Goal: Transaction & Acquisition: Book appointment/travel/reservation

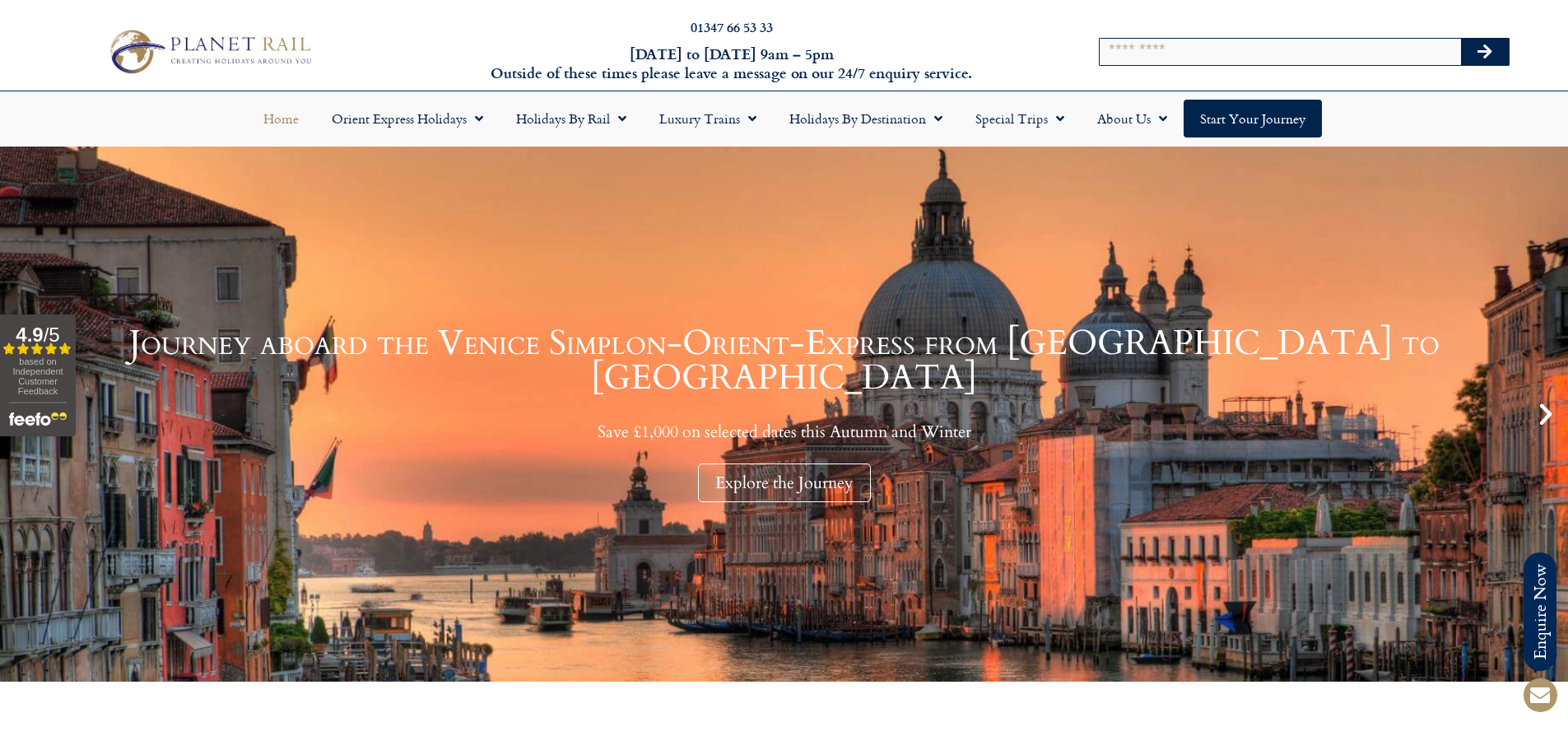
drag, startPoint x: 1149, startPoint y: 67, endPoint x: 1160, endPoint y: 64, distance: 11.4
click at [1153, 66] on div "Search" at bounding box center [1304, 52] width 411 height 44
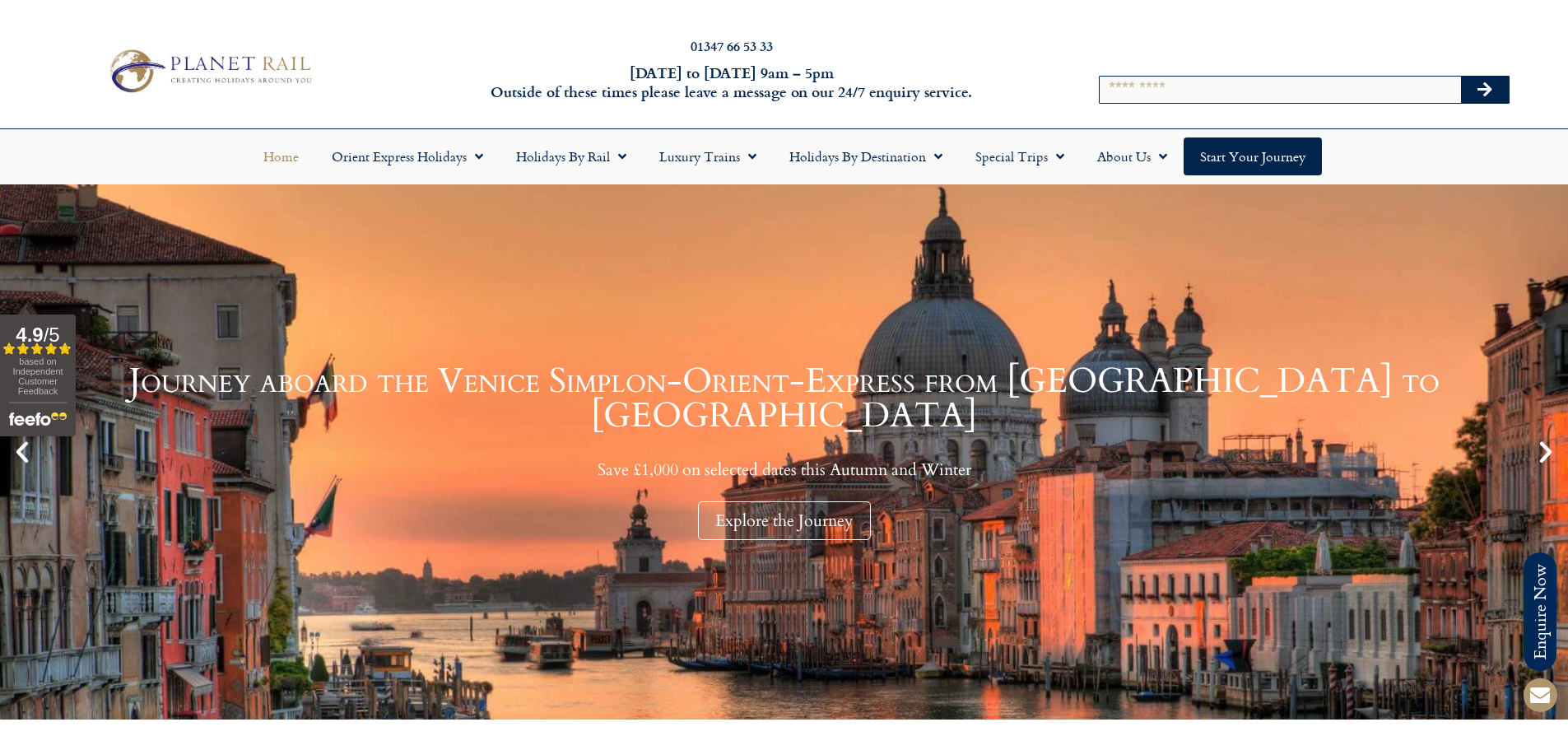
click at [1163, 61] on div at bounding box center [1165, 48] width 39 height 39
click at [1165, 96] on input "Search" at bounding box center [1281, 90] width 362 height 26
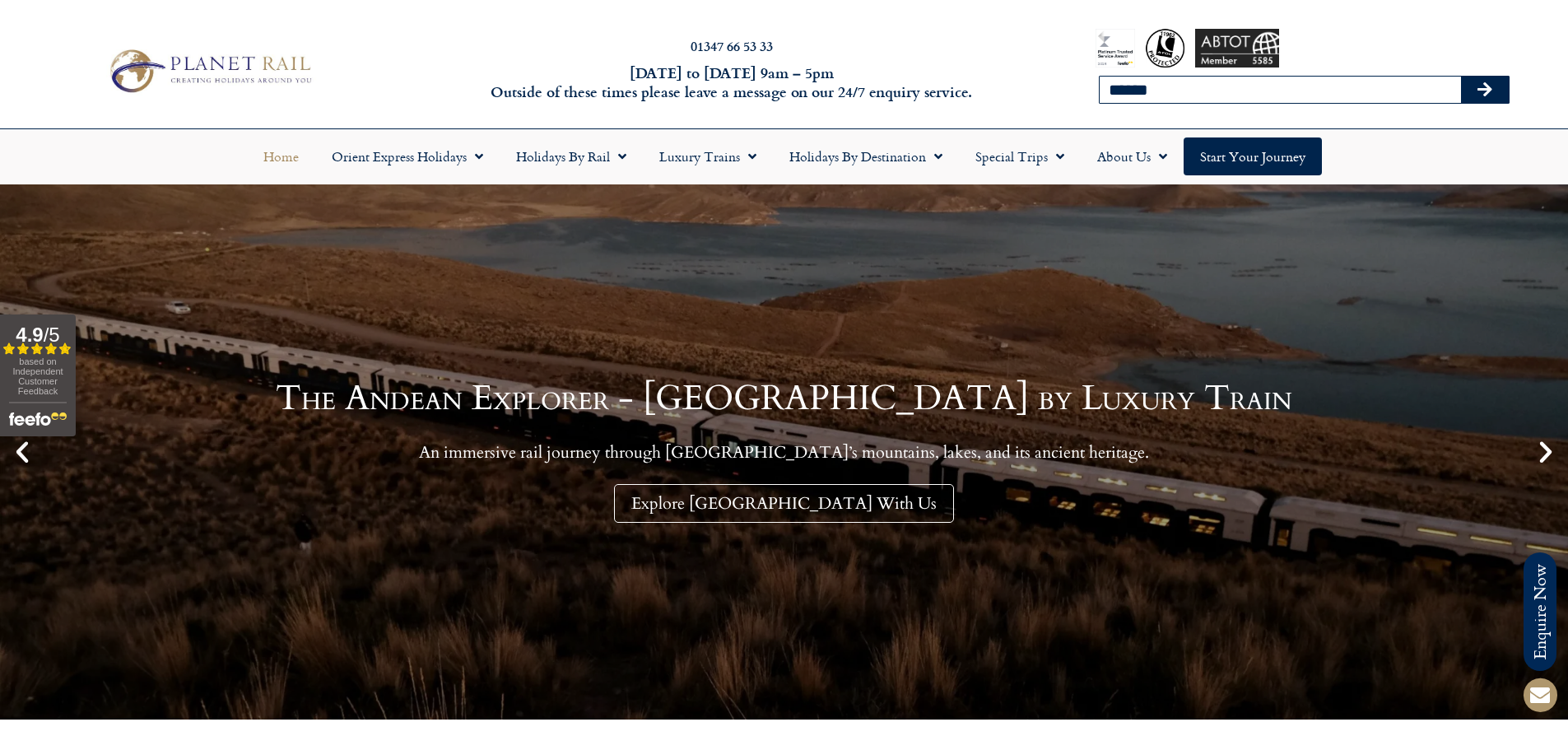
type input "**********"
click at [1460, 77] on button "Search" at bounding box center [1484, 90] width 47 height 26
click at [1475, 88] on button "Search" at bounding box center [1484, 90] width 47 height 26
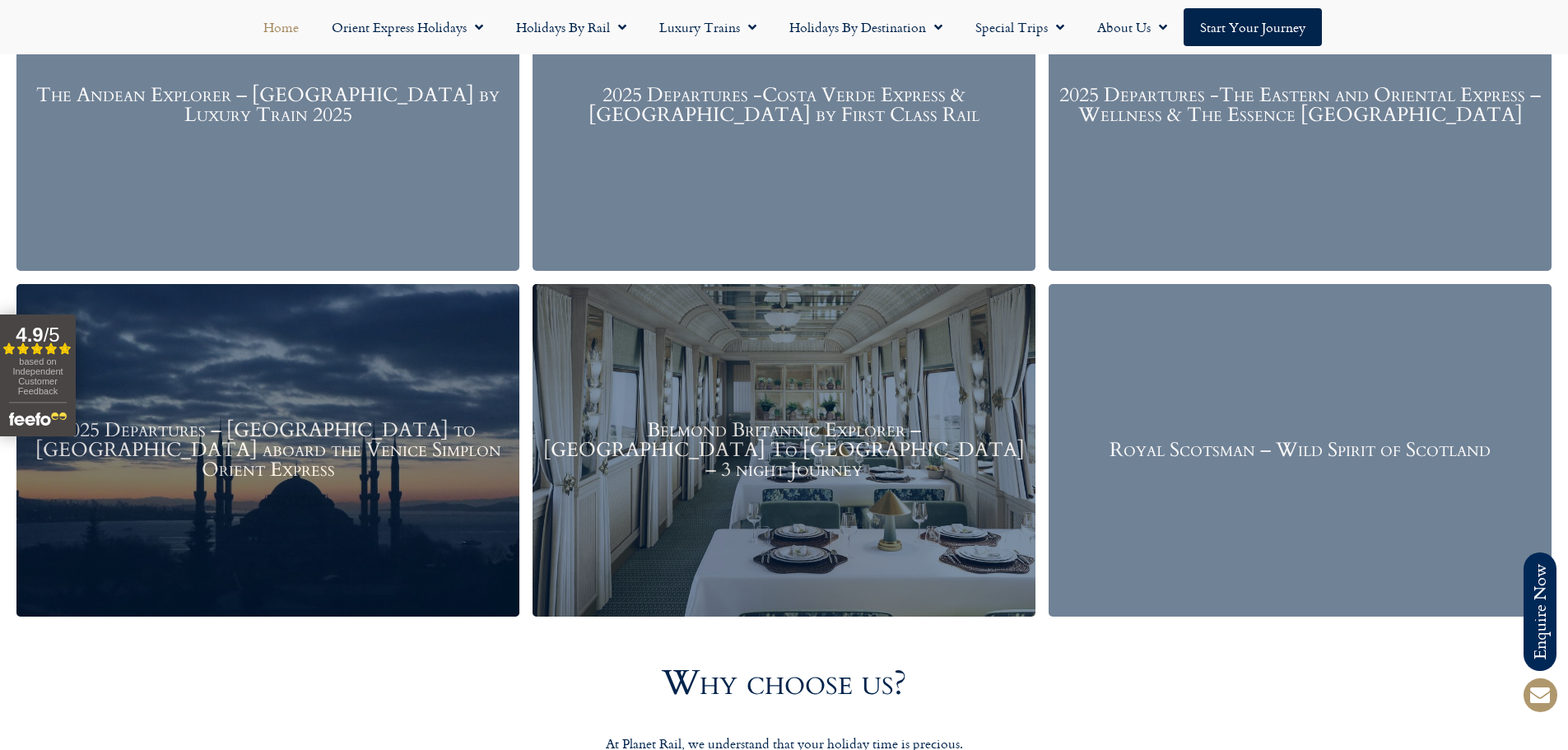
scroll to position [2386, 0]
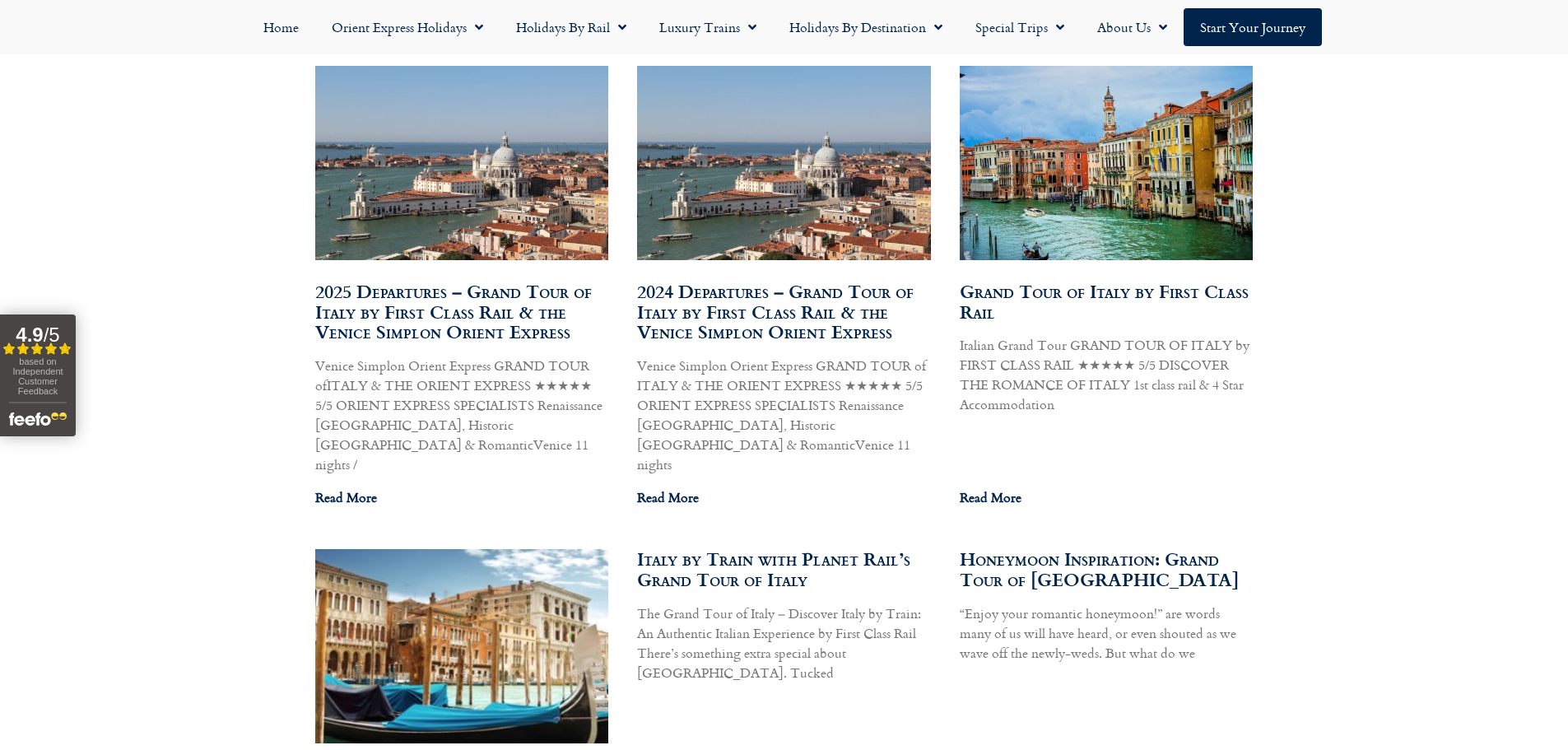
scroll to position [992, 0]
click at [1056, 286] on link "Grand Tour of Italy by First Class Rail" at bounding box center [1104, 301] width 289 height 47
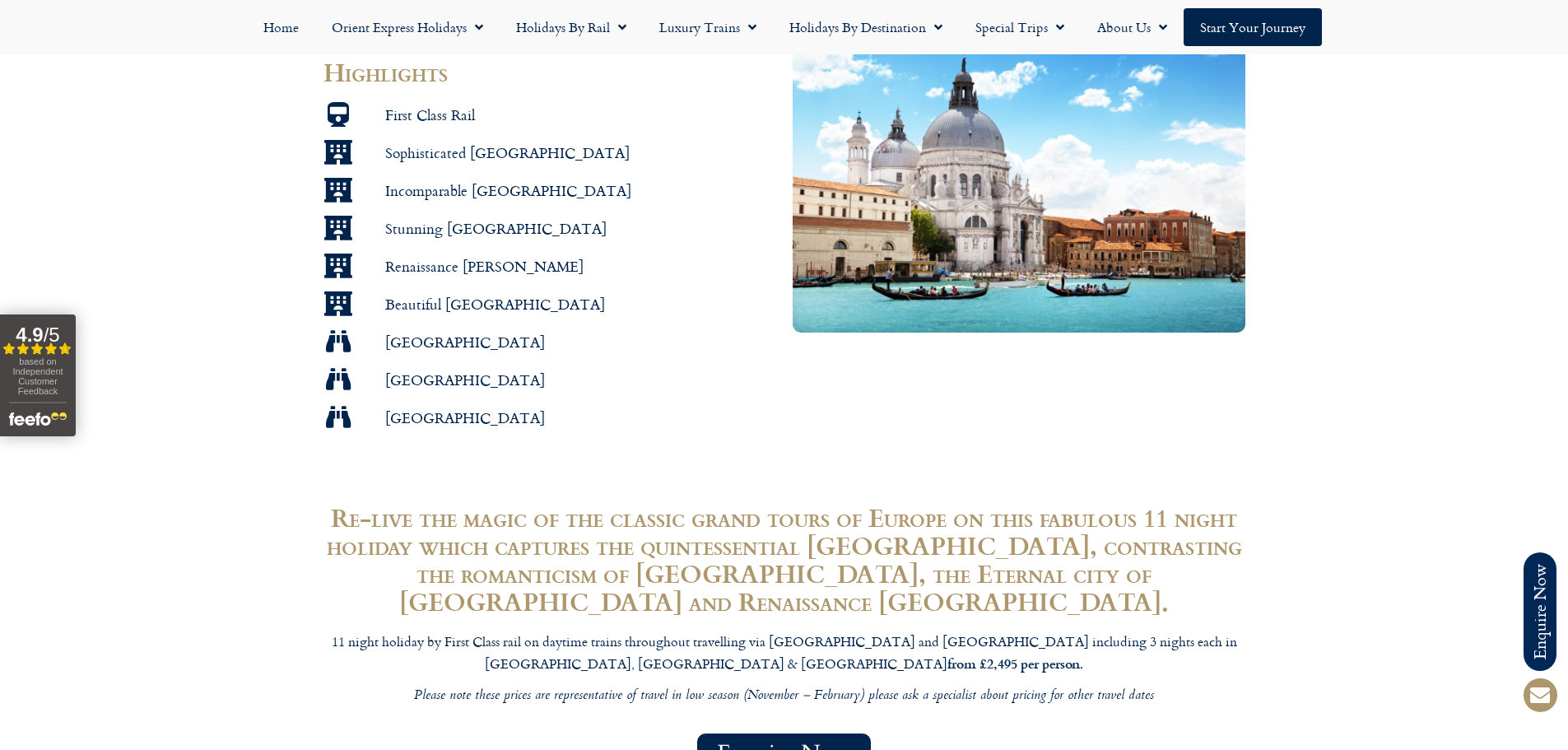
scroll to position [1316, 0]
